Goal: Find specific page/section: Find specific page/section

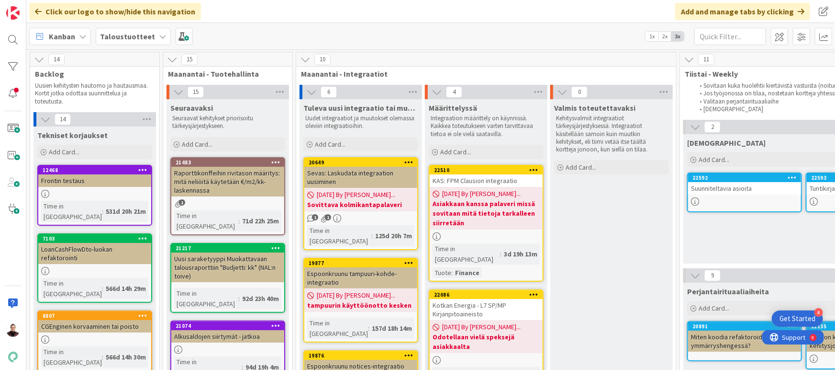
click at [230, 74] on span "Maanantai - Tuotehallinta" at bounding box center [224, 74] width 112 height 10
click at [823, 12] on span at bounding box center [823, 11] width 17 height 17
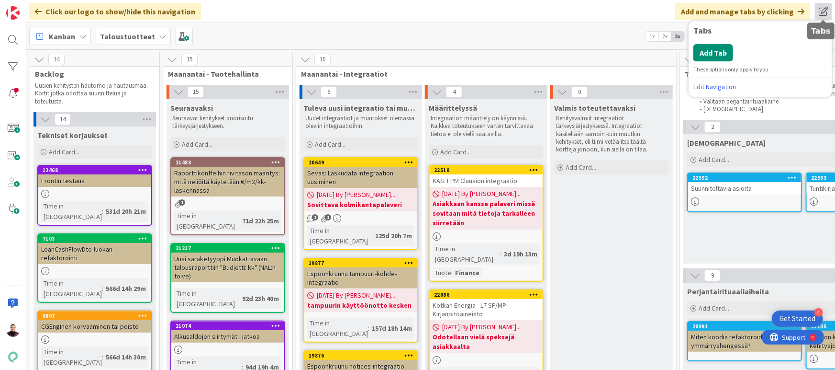
click at [823, 12] on span at bounding box center [823, 11] width 17 height 17
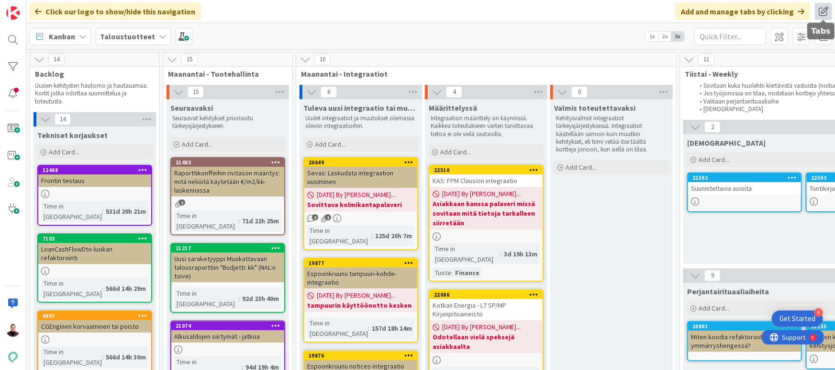
click at [824, 7] on span at bounding box center [823, 11] width 17 height 17
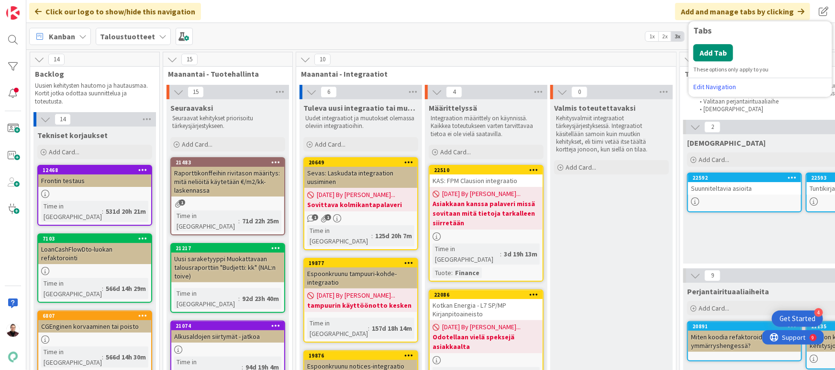
click at [549, 24] on div "Kanban Taloustuotteet 1x 2x 3x" at bounding box center [430, 36] width 809 height 26
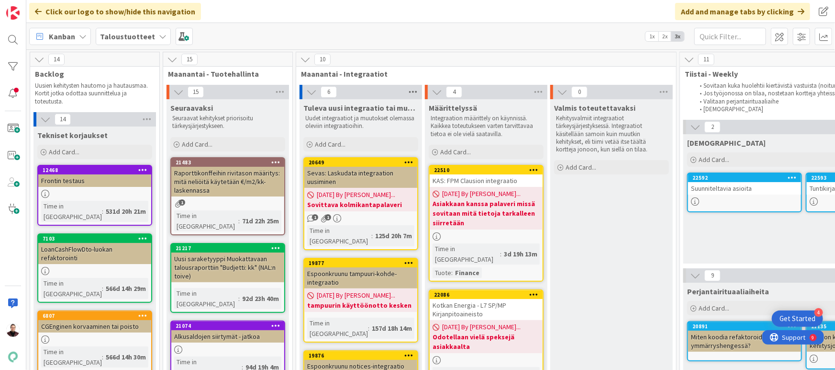
click at [413, 91] on icon at bounding box center [413, 92] width 12 height 14
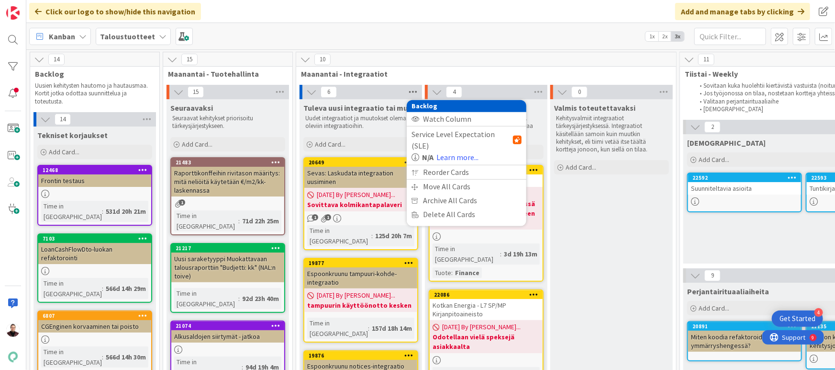
click at [411, 89] on icon at bounding box center [413, 92] width 12 height 14
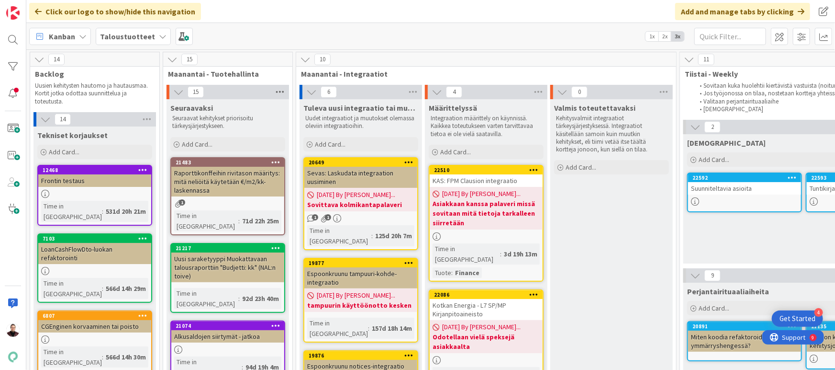
click at [280, 90] on icon at bounding box center [280, 92] width 12 height 14
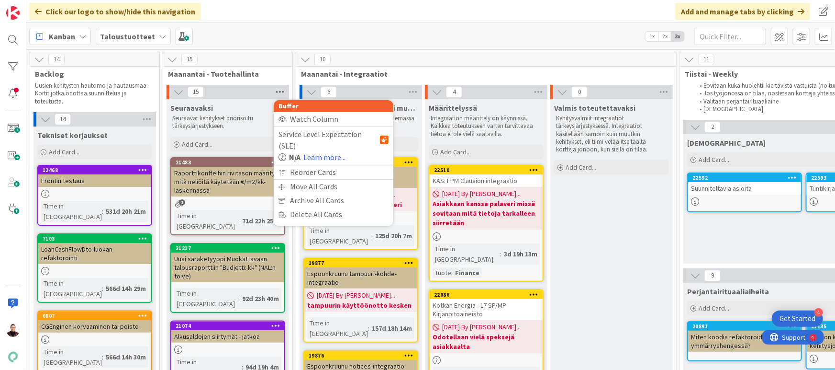
click at [280, 90] on icon at bounding box center [280, 92] width 12 height 14
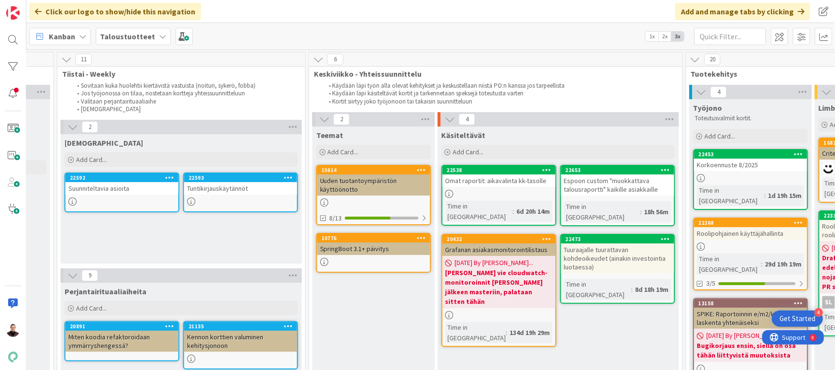
scroll to position [0, 609]
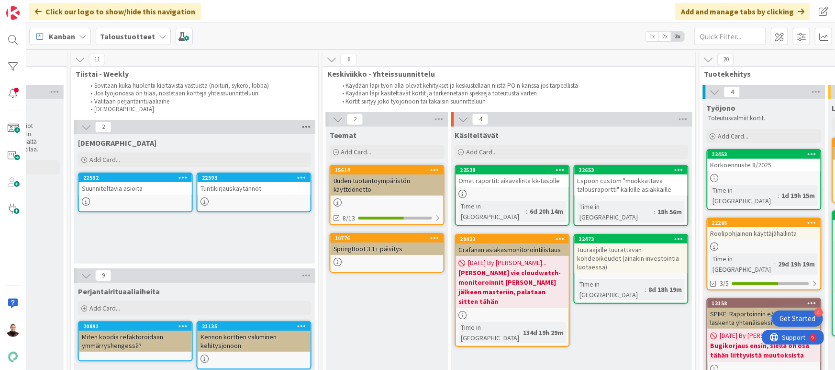
click at [310, 127] on icon at bounding box center [306, 127] width 12 height 14
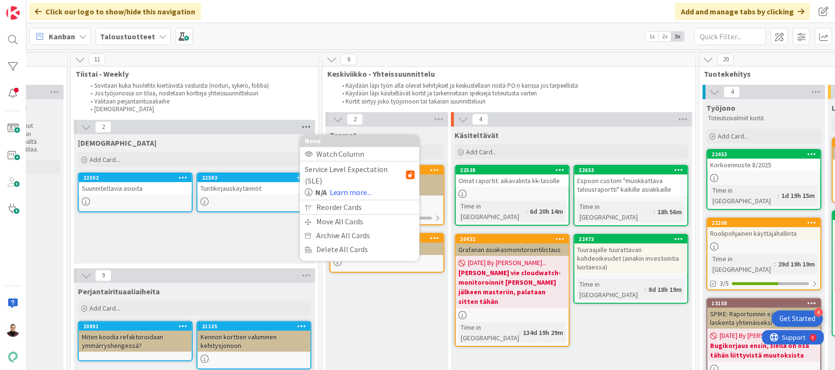
click at [308, 126] on icon at bounding box center [306, 127] width 12 height 14
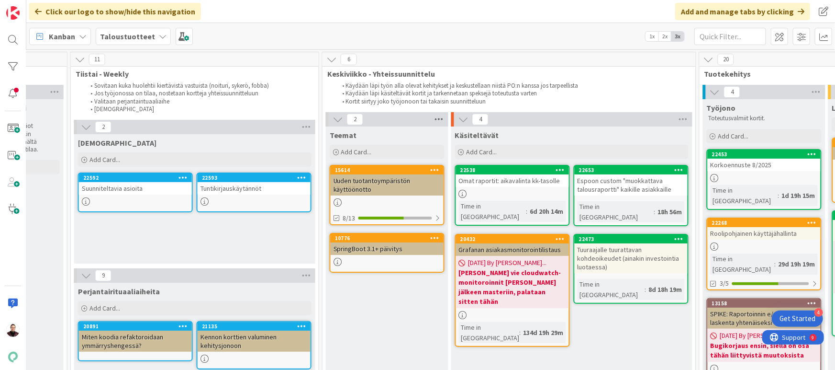
click at [439, 116] on icon at bounding box center [439, 119] width 12 height 14
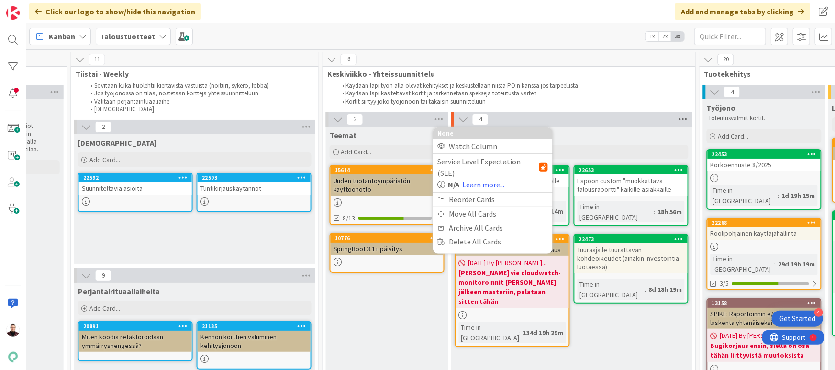
drag, startPoint x: 674, startPoint y: 116, endPoint x: 681, endPoint y: 117, distance: 6.3
click at [675, 116] on div "4" at bounding box center [571, 119] width 241 height 14
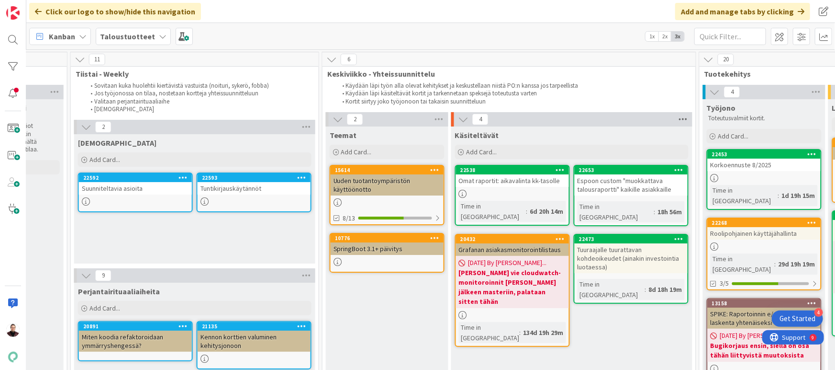
click at [681, 117] on icon at bounding box center [683, 119] width 12 height 14
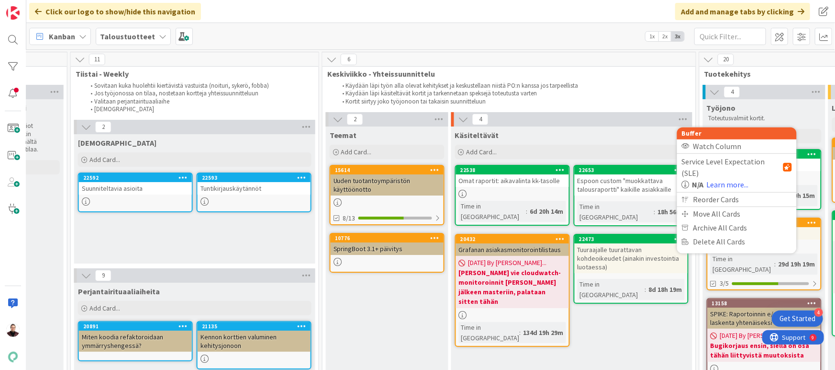
click at [662, 62] on div "6" at bounding box center [509, 59] width 373 height 14
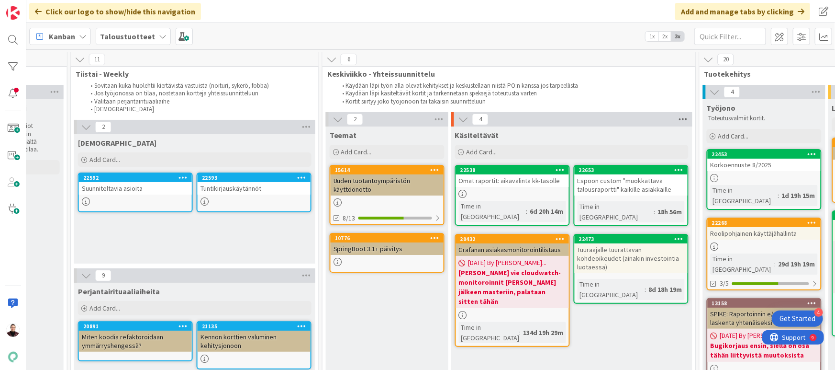
click at [679, 118] on icon at bounding box center [683, 119] width 12 height 14
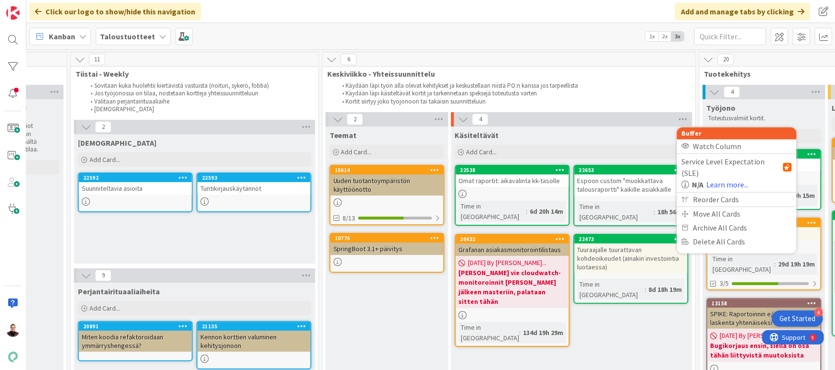
click at [604, 57] on div "6" at bounding box center [509, 59] width 373 height 14
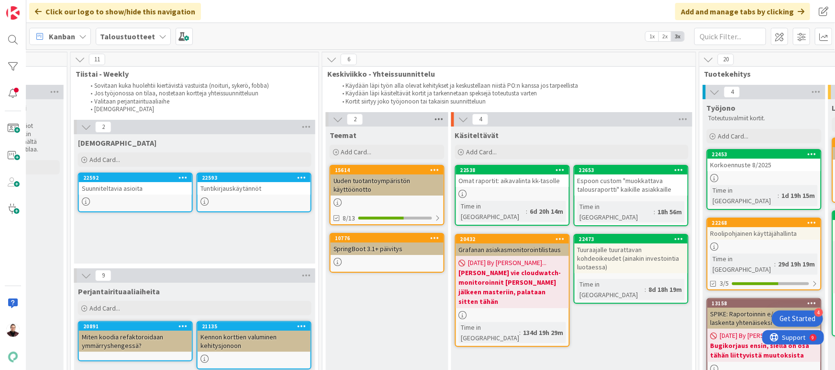
click at [436, 118] on icon at bounding box center [439, 119] width 12 height 14
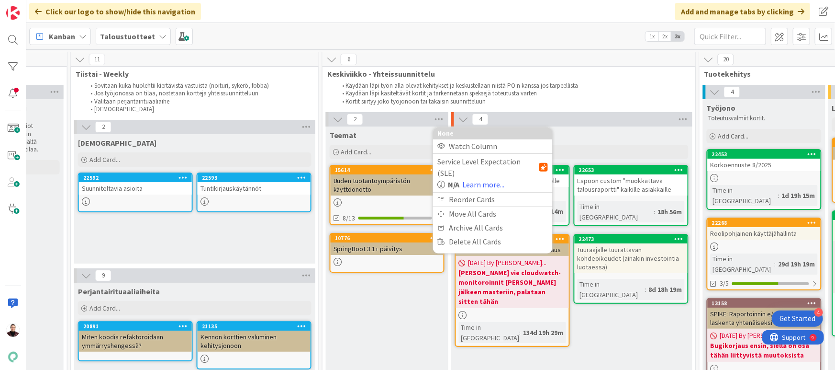
click at [472, 61] on div "6" at bounding box center [509, 59] width 373 height 14
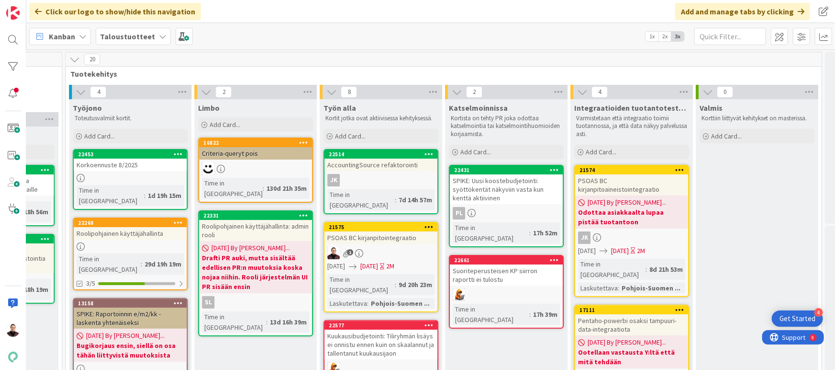
scroll to position [0, 1290]
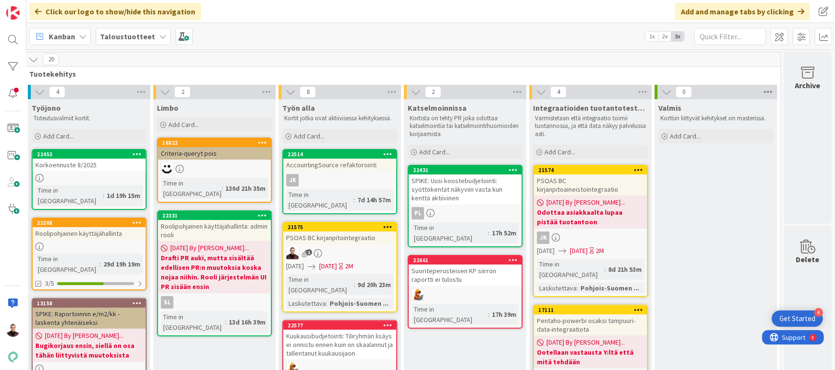
click at [765, 90] on icon at bounding box center [768, 92] width 12 height 14
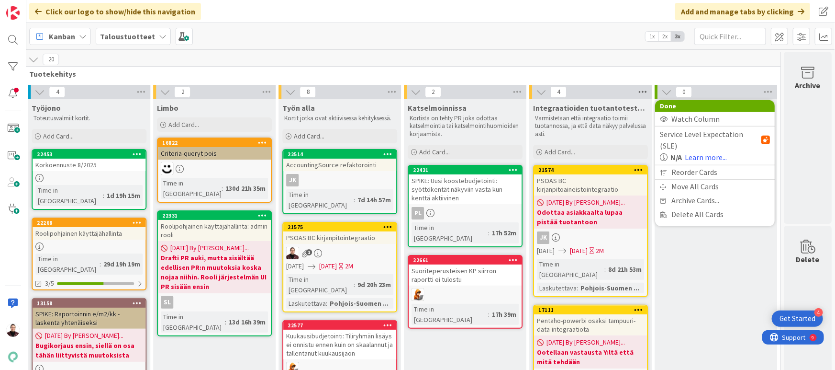
click at [640, 87] on icon at bounding box center [643, 92] width 12 height 14
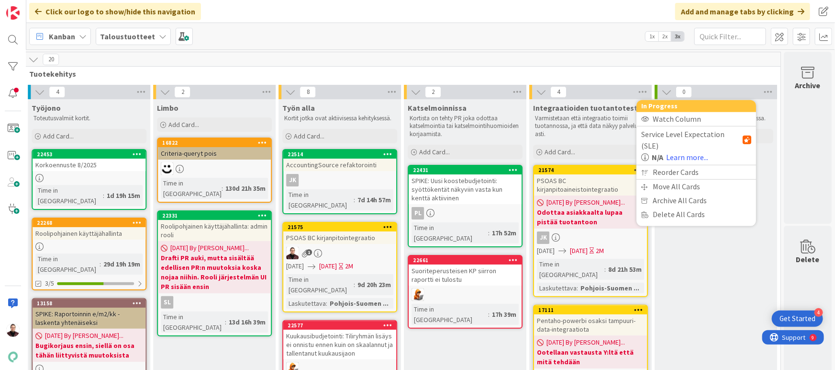
click at [499, 71] on span "Tuotekehitys" at bounding box center [399, 74] width 740 height 10
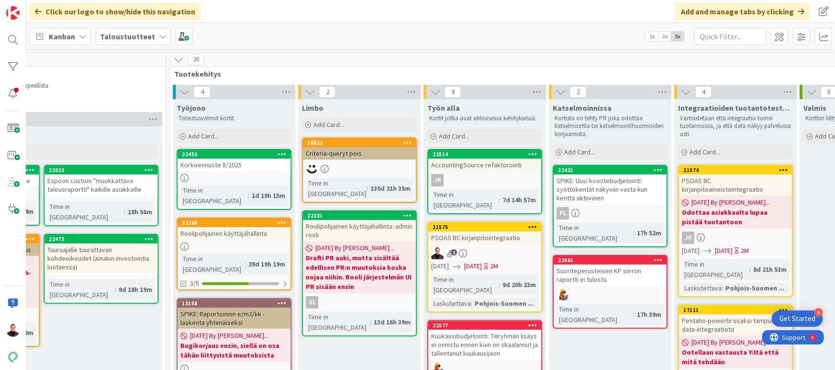
scroll to position [0, 1134]
